Goal: Check status: Check status

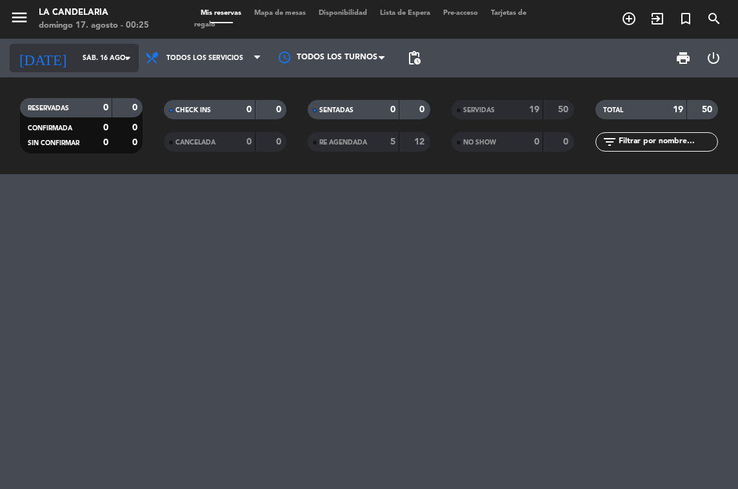
click at [87, 57] on input "sáb. 16 ago." at bounding box center [123, 58] width 95 height 21
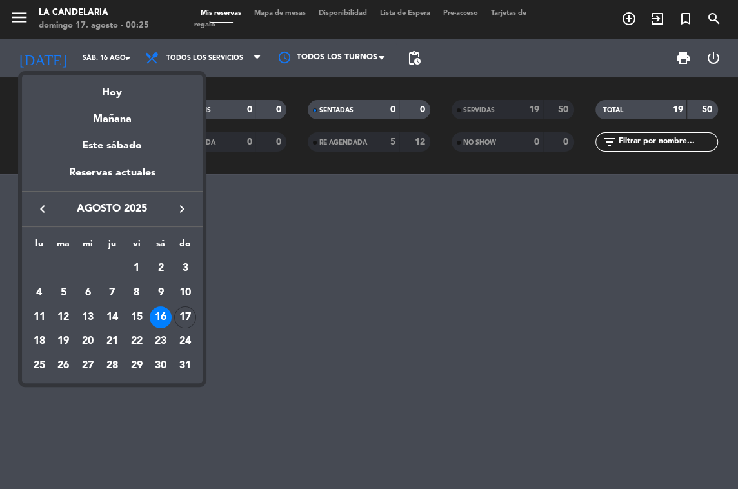
click at [187, 314] on div "17" at bounding box center [185, 318] width 22 height 22
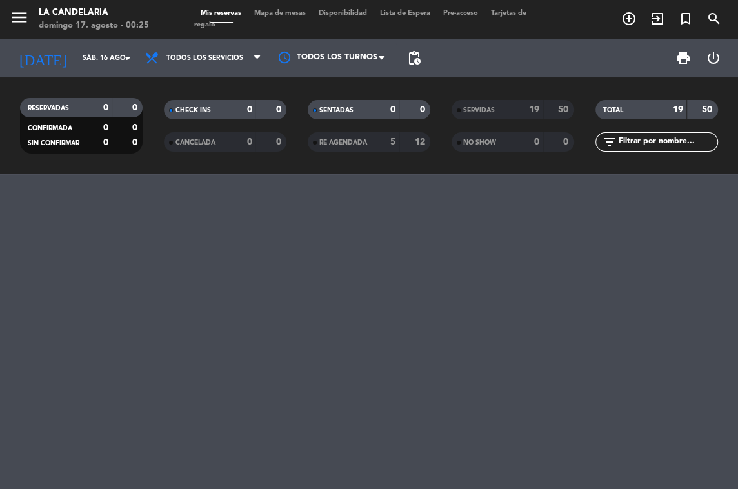
type input "dom. 17 ago."
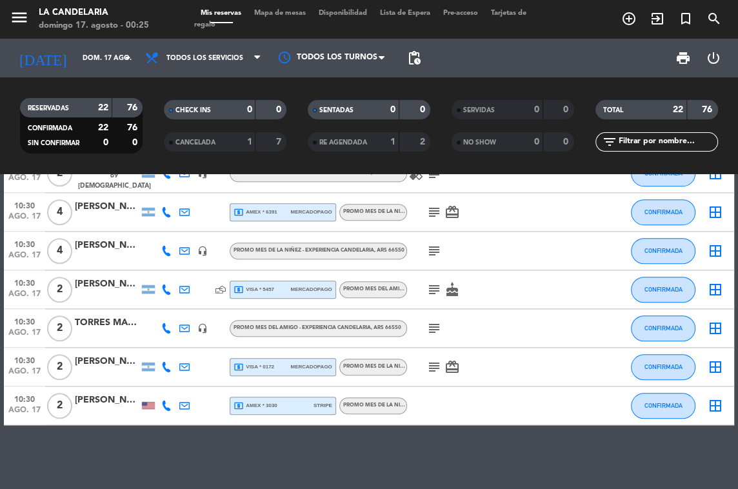
scroll to position [564, 0]
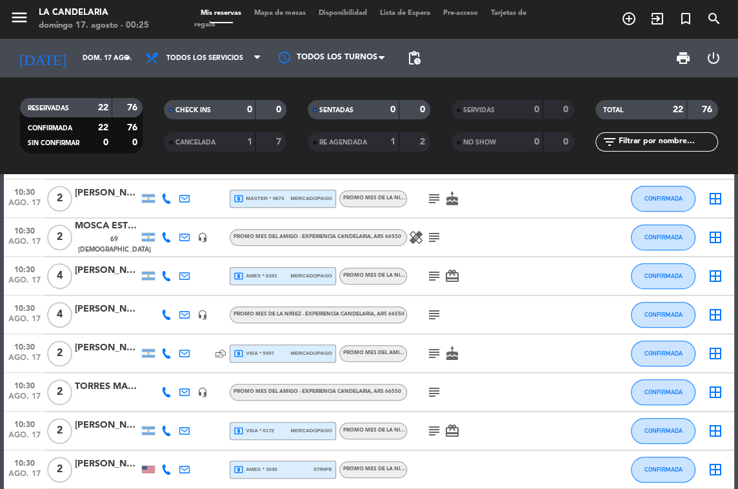
click at [431, 316] on icon "subject" at bounding box center [434, 314] width 15 height 15
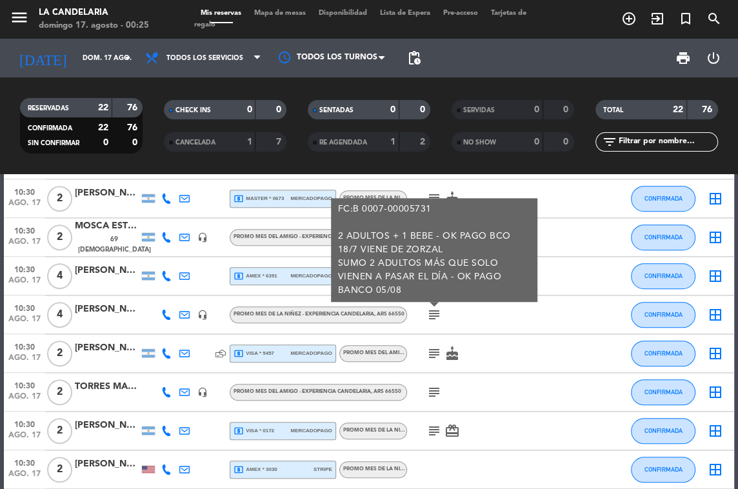
click at [432, 315] on icon "subject" at bounding box center [434, 314] width 15 height 15
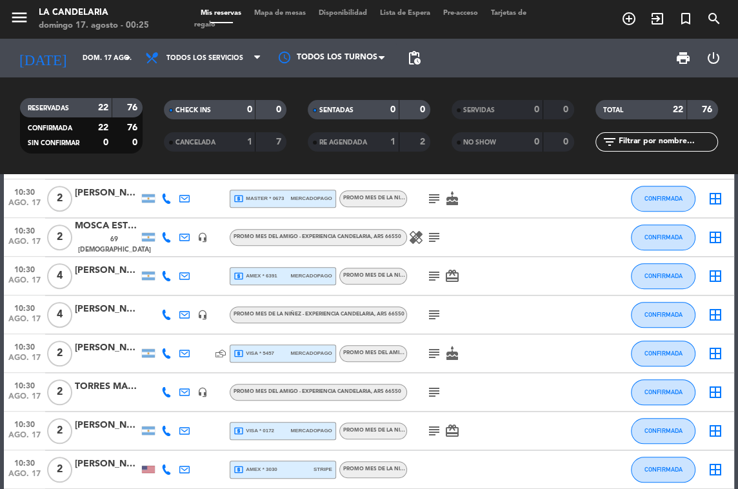
click at [435, 273] on icon "subject" at bounding box center [434, 276] width 15 height 15
click at [434, 278] on icon "subject" at bounding box center [434, 276] width 15 height 15
click at [434, 274] on icon "subject" at bounding box center [434, 276] width 15 height 15
click at [430, 275] on icon "subject" at bounding box center [434, 276] width 15 height 15
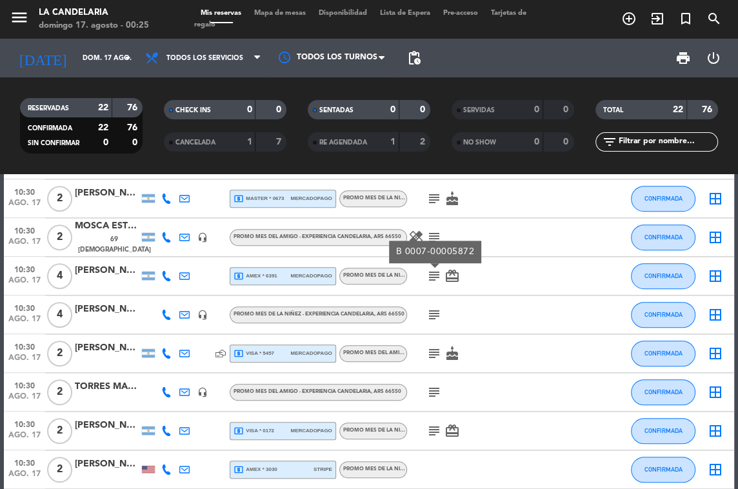
click at [430, 275] on icon "subject" at bounding box center [434, 276] width 15 height 15
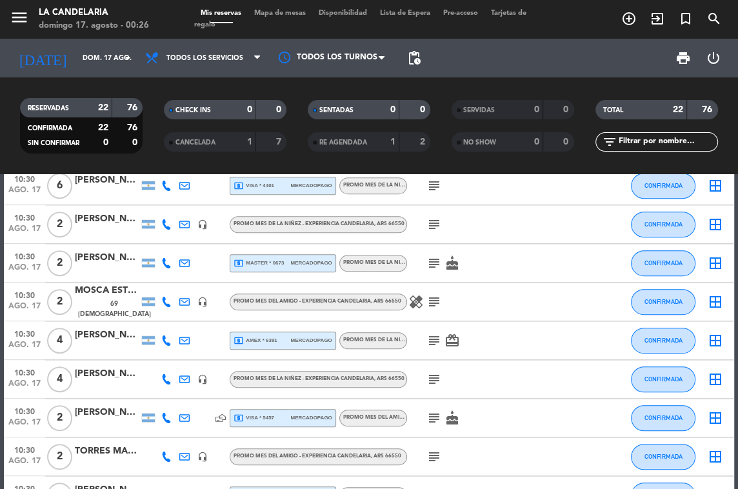
click at [435, 301] on icon "subject" at bounding box center [434, 301] width 15 height 15
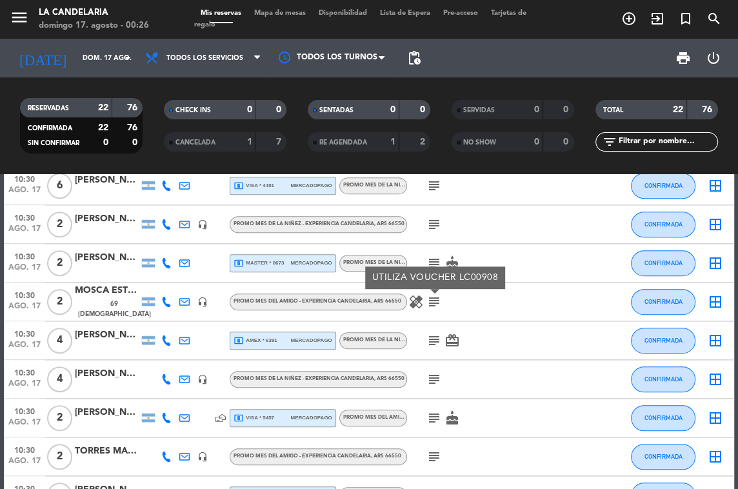
click at [436, 260] on icon "subject" at bounding box center [434, 263] width 15 height 15
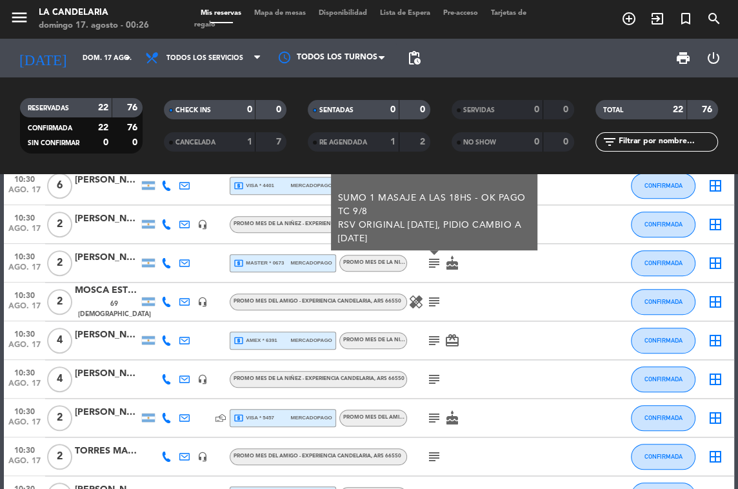
click at [436, 260] on icon "subject" at bounding box center [434, 263] width 15 height 15
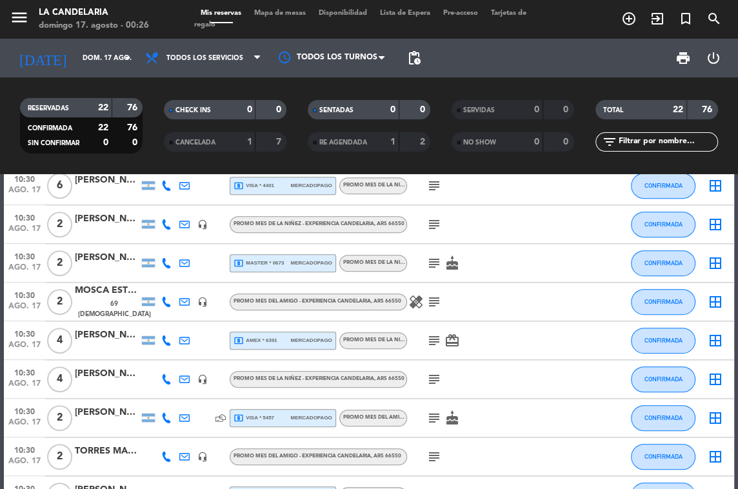
scroll to position [435, 0]
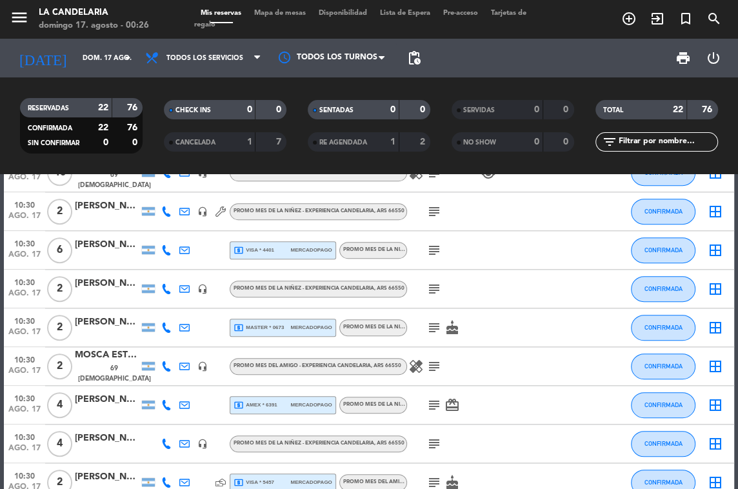
click at [432, 247] on icon "subject" at bounding box center [434, 250] width 15 height 15
click at [431, 252] on icon "subject" at bounding box center [434, 250] width 15 height 15
click at [431, 248] on icon "subject" at bounding box center [434, 250] width 15 height 15
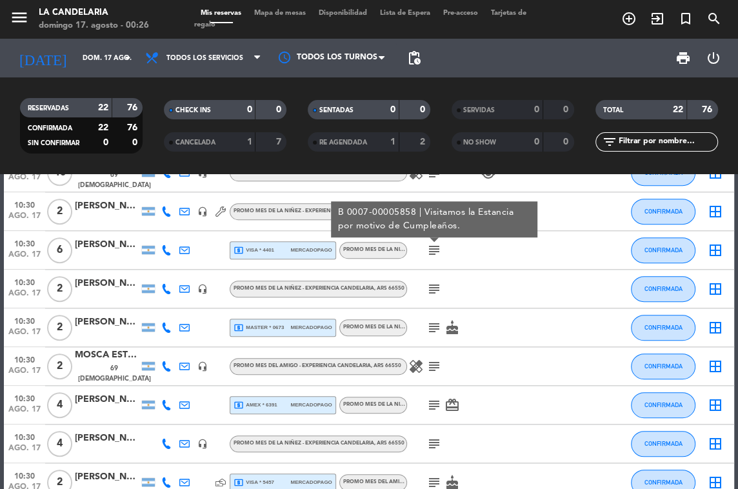
click at [431, 248] on icon "subject" at bounding box center [434, 250] width 15 height 15
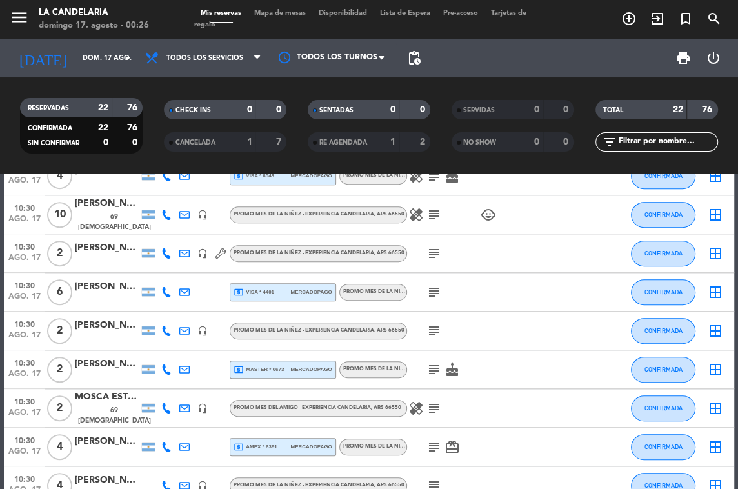
scroll to position [371, 0]
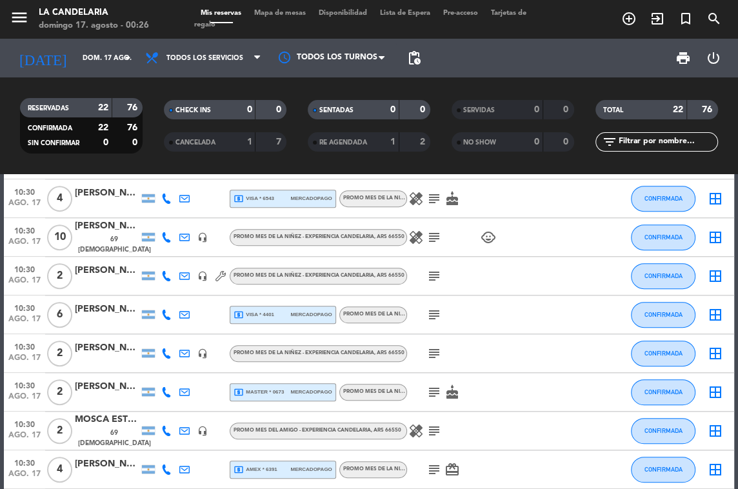
click at [432, 239] on icon "subject" at bounding box center [434, 237] width 15 height 15
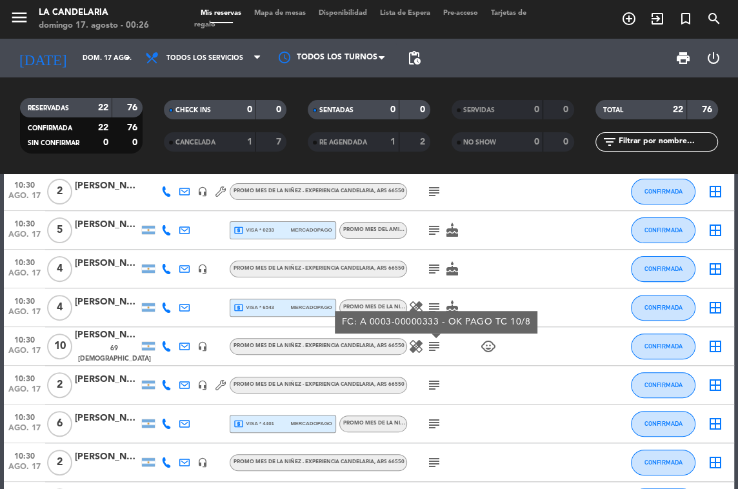
scroll to position [241, 0]
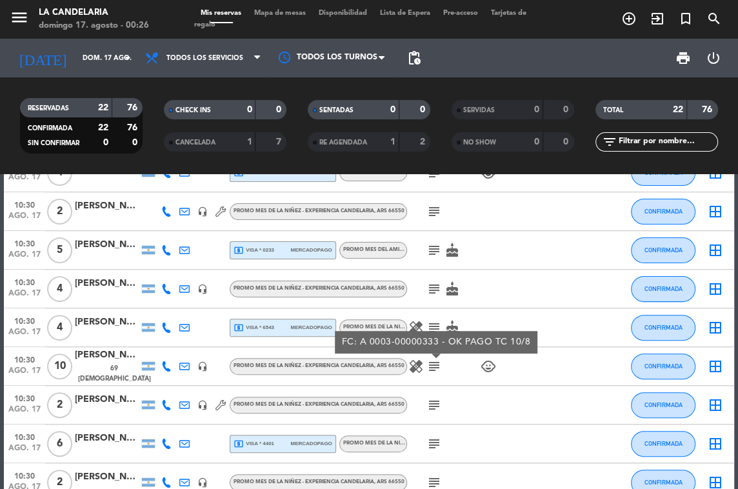
click at [433, 325] on icon "subject" at bounding box center [434, 327] width 15 height 15
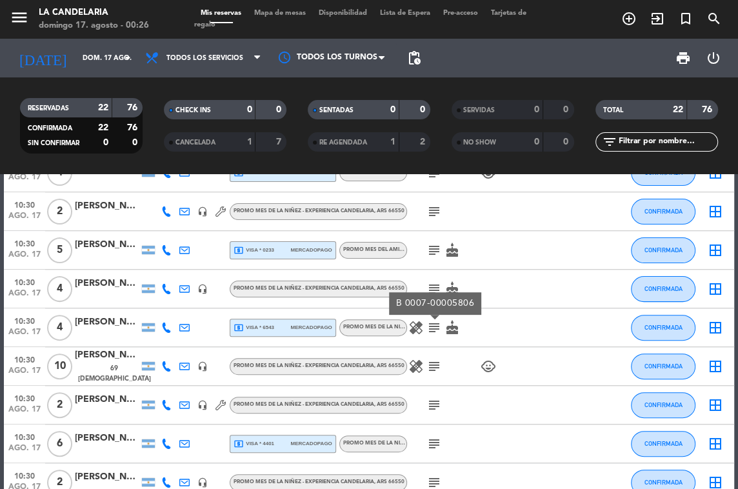
click at [429, 287] on icon "subject" at bounding box center [434, 288] width 15 height 15
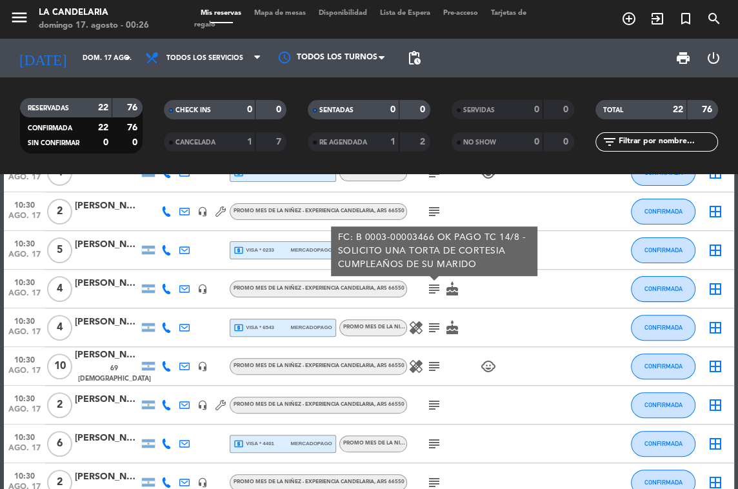
click at [429, 287] on icon "subject" at bounding box center [434, 288] width 15 height 15
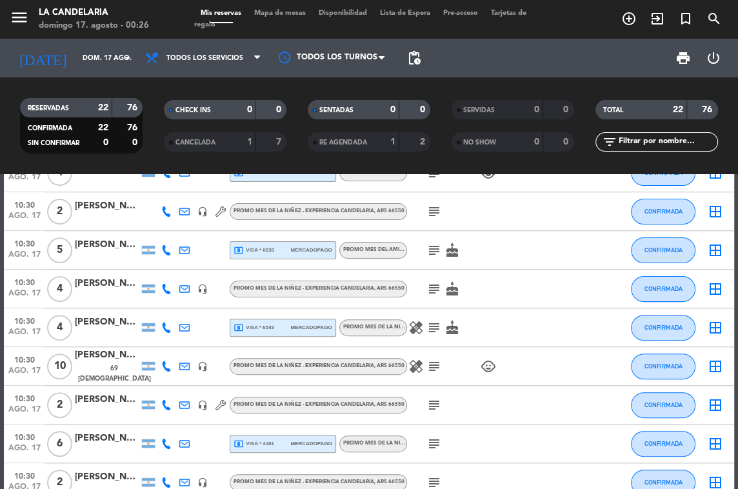
click at [431, 245] on icon "subject" at bounding box center [434, 250] width 15 height 15
click at [431, 249] on icon "subject" at bounding box center [434, 250] width 15 height 15
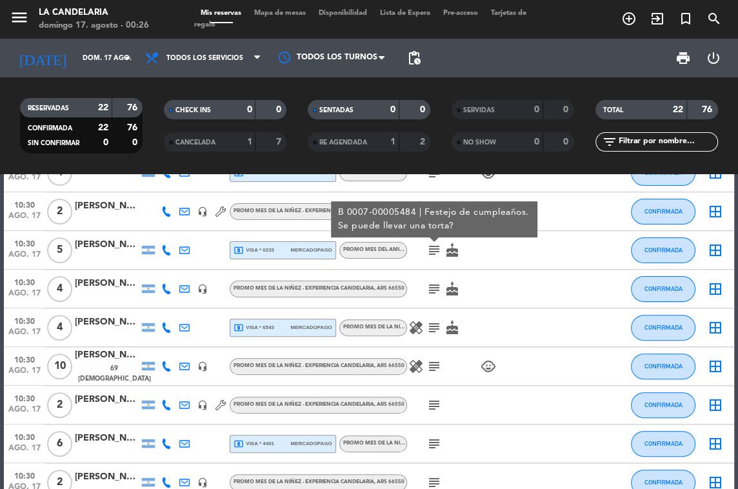
click at [430, 249] on icon "subject" at bounding box center [434, 250] width 15 height 15
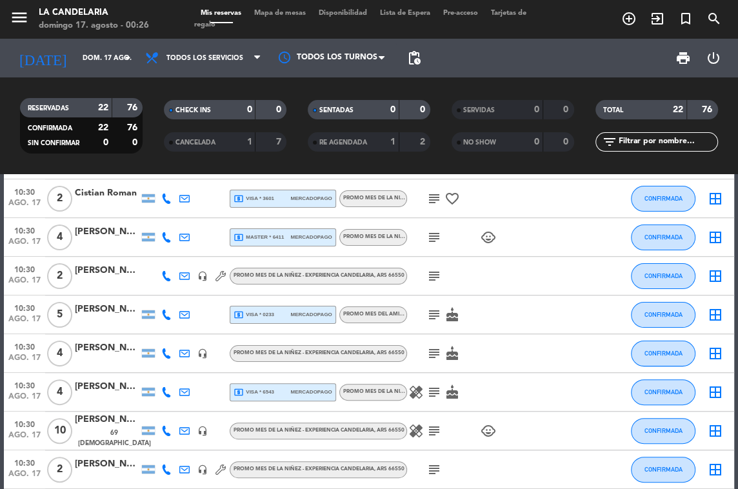
scroll to position [112, 0]
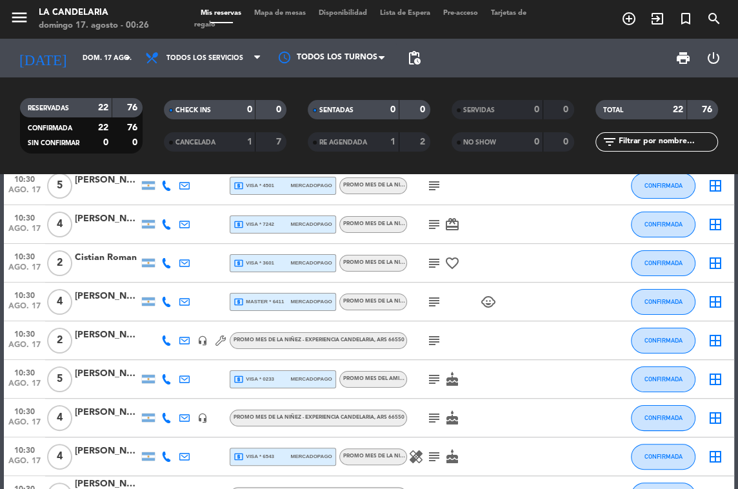
click at [434, 298] on icon "subject" at bounding box center [434, 301] width 15 height 15
click at [434, 307] on icon "subject" at bounding box center [434, 301] width 15 height 15
click at [435, 303] on icon "subject" at bounding box center [434, 301] width 15 height 15
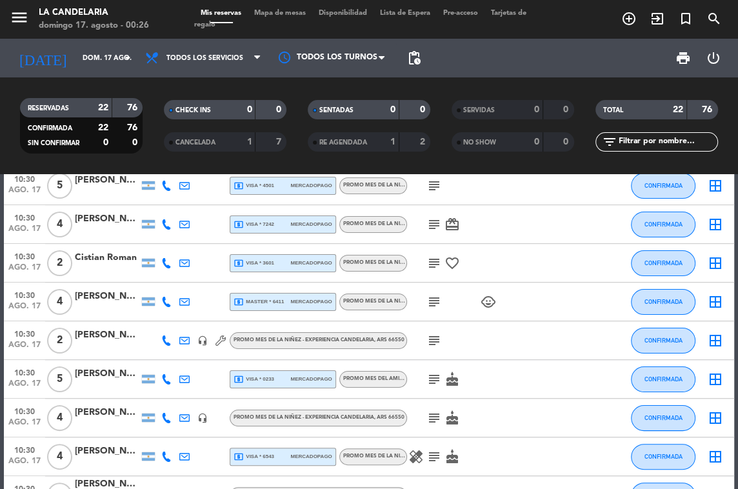
click at [435, 303] on icon "subject" at bounding box center [434, 301] width 15 height 15
click at [436, 258] on icon "subject" at bounding box center [434, 263] width 15 height 15
click at [432, 219] on icon "subject" at bounding box center [434, 224] width 15 height 15
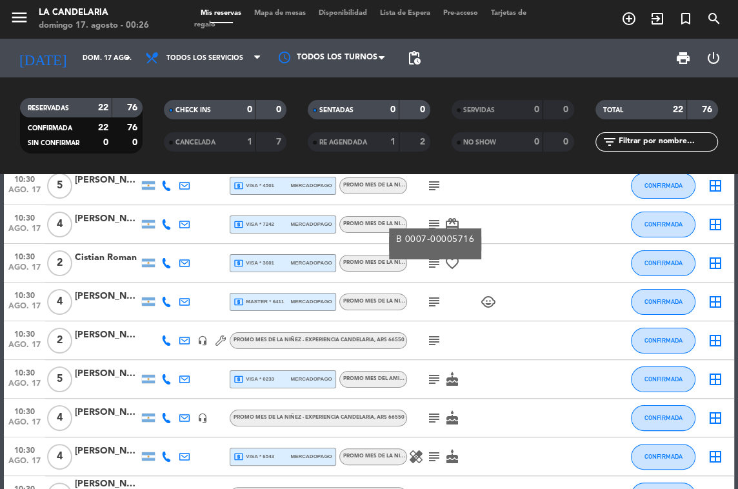
click at [432, 219] on icon "subject" at bounding box center [434, 224] width 15 height 15
click at [507, 238] on div "subject B 0007-00005847 card_giftcard" at bounding box center [461, 224] width 108 height 38
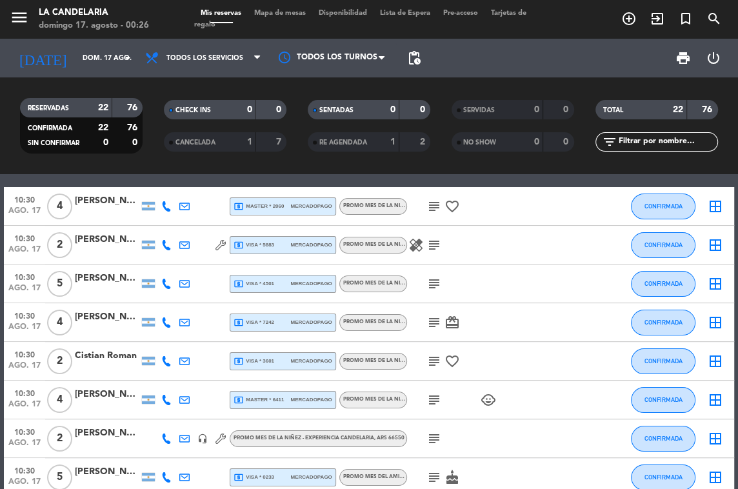
scroll to position [0, 0]
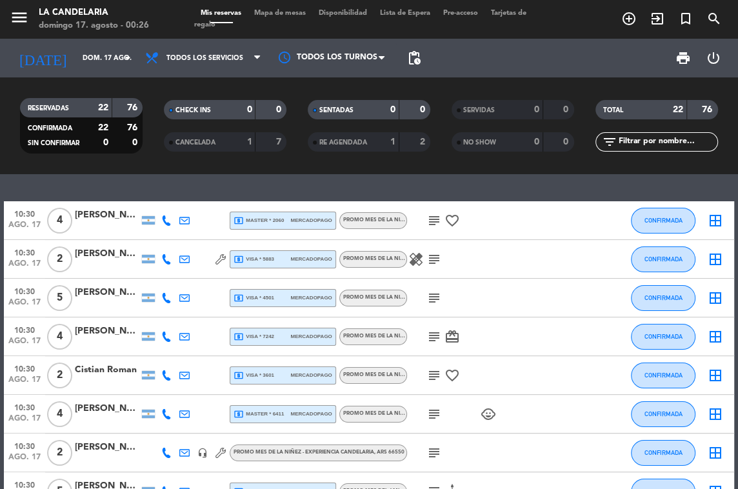
click at [431, 298] on icon "subject" at bounding box center [434, 297] width 15 height 15
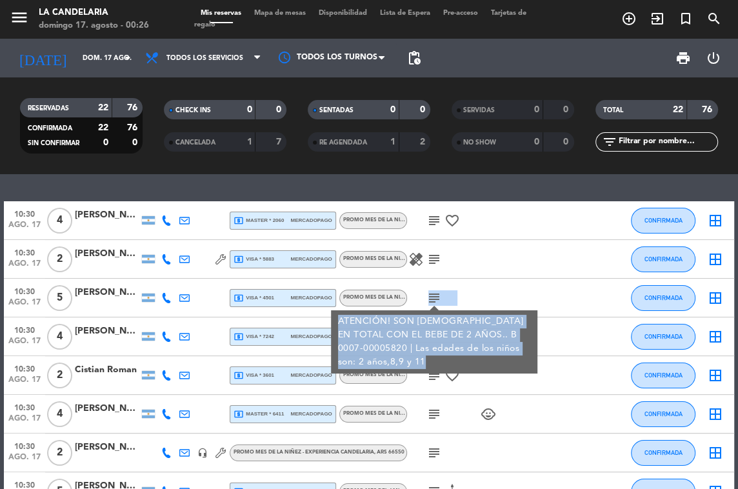
click at [431, 298] on icon "subject" at bounding box center [434, 297] width 15 height 15
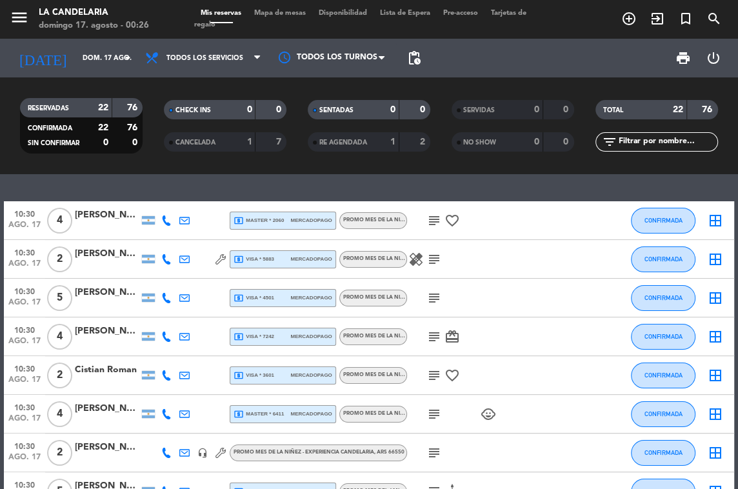
click at [436, 221] on icon "subject" at bounding box center [434, 220] width 15 height 15
click at [524, 267] on div at bounding box center [533, 259] width 35 height 38
